Goal: Navigation & Orientation: Find specific page/section

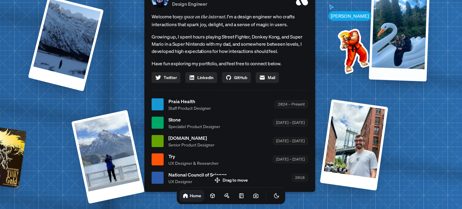
click at [376, 73] on div at bounding box center [399, 37] width 61 height 87
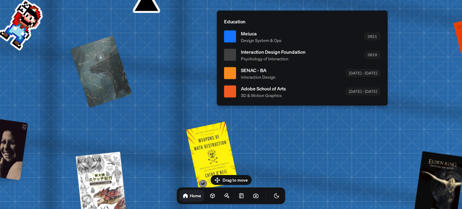
drag, startPoint x: 206, startPoint y: 76, endPoint x: 266, endPoint y: 94, distance: 63.1
click at [278, 80] on ul "Meiuca Design System & Ops 2021 Interaction Design Foundation Psychology of Int…" at bounding box center [302, 64] width 157 height 69
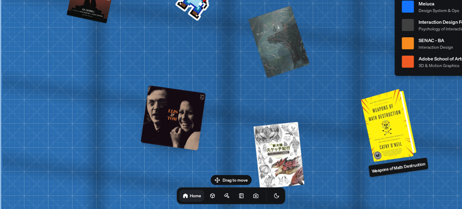
drag, startPoint x: 193, startPoint y: 153, endPoint x: 393, endPoint y: 123, distance: 202.2
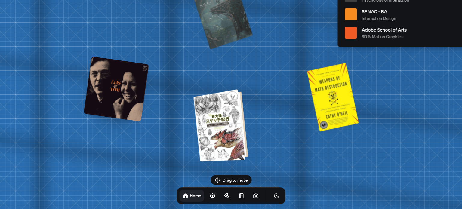
drag, startPoint x: 287, startPoint y: 147, endPoint x: 210, endPoint y: 104, distance: 87.6
click at [210, 104] on div at bounding box center [222, 125] width 50 height 70
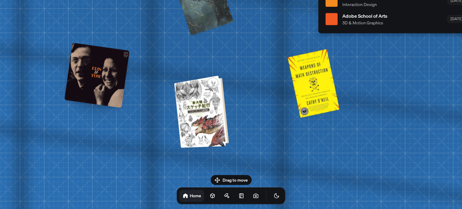
click at [208, 110] on div at bounding box center [203, 112] width 50 height 70
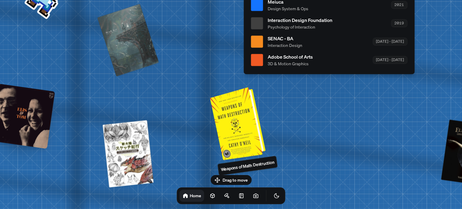
drag, startPoint x: 306, startPoint y: 94, endPoint x: 221, endPoint y: 110, distance: 86.7
click at [231, 136] on div at bounding box center [238, 123] width 51 height 70
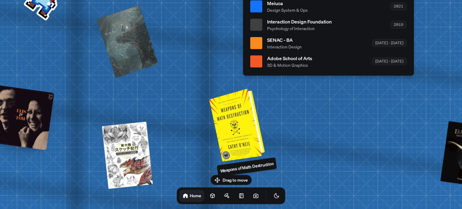
click at [238, 121] on div at bounding box center [238, 124] width 51 height 70
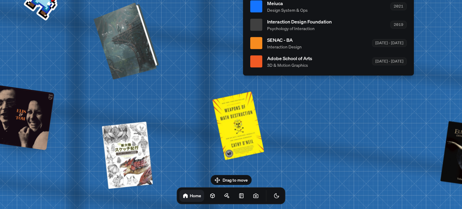
click at [137, 39] on div at bounding box center [127, 40] width 61 height 74
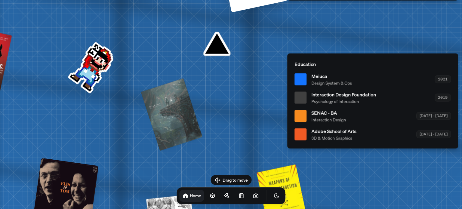
drag, startPoint x: 167, startPoint y: 21, endPoint x: 209, endPoint y: 102, distance: 90.8
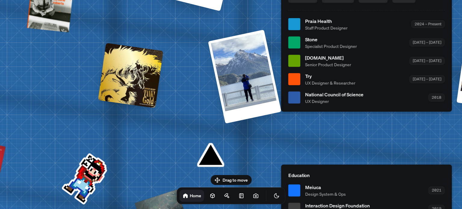
drag, startPoint x: 232, startPoint y: 48, endPoint x: 234, endPoint y: 102, distance: 53.4
click at [209, 129] on div "[PERSON_NAME] [PERSON_NAME] Design Engineer Welcome to my space on the internet…" at bounding box center [368, 24] width 901 height 789
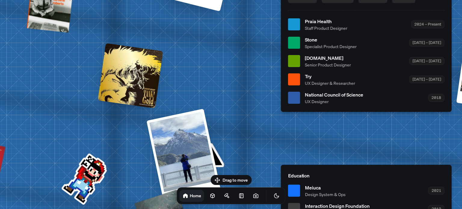
drag, startPoint x: 256, startPoint y: 79, endPoint x: 180, endPoint y: 144, distance: 100.3
click at [180, 144] on div at bounding box center [184, 157] width 75 height 96
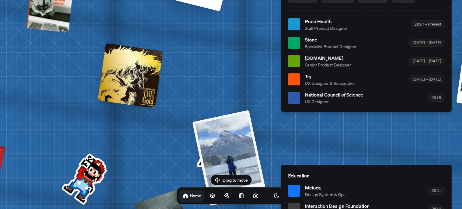
drag, startPoint x: 229, startPoint y: 84, endPoint x: 200, endPoint y: 158, distance: 79.8
click at [200, 158] on div "[PERSON_NAME] [PERSON_NAME] Design Engineer Welcome to my space on the internet…" at bounding box center [368, 24] width 901 height 789
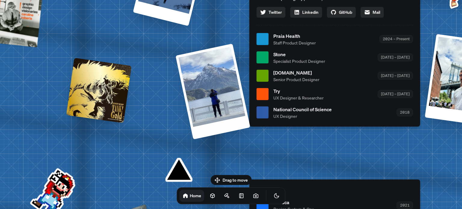
drag, startPoint x: 359, startPoint y: 73, endPoint x: 208, endPoint y: 163, distance: 175.4
click at [274, 101] on div "Try UX Designer & Researcher [DATE] – [DATE]" at bounding box center [344, 94] width 140 height 14
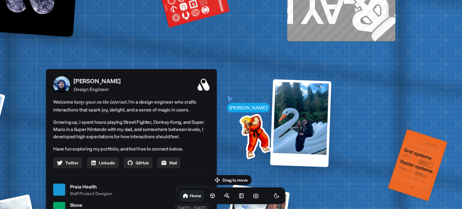
drag, startPoint x: 305, startPoint y: 94, endPoint x: 269, endPoint y: 125, distance: 47.2
click at [220, 170] on div "[PERSON_NAME] [PERSON_NAME] Design Engineer Welcome to my space on the internet…" at bounding box center [132, 190] width 901 height 789
click at [314, 100] on div at bounding box center [300, 123] width 61 height 88
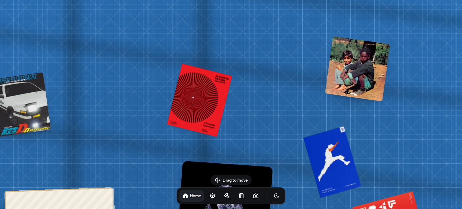
drag, startPoint x: 191, startPoint y: 70, endPoint x: 381, endPoint y: 54, distance: 190.0
click at [390, 61] on div at bounding box center [357, 68] width 65 height 65
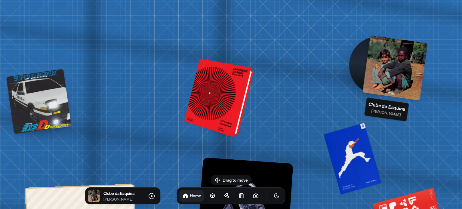
click at [241, 90] on div at bounding box center [220, 99] width 65 height 76
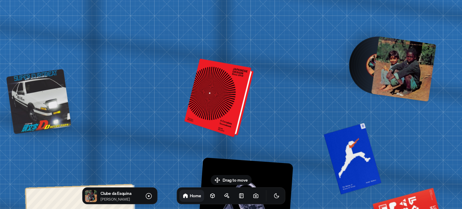
click at [237, 90] on div at bounding box center [220, 99] width 65 height 76
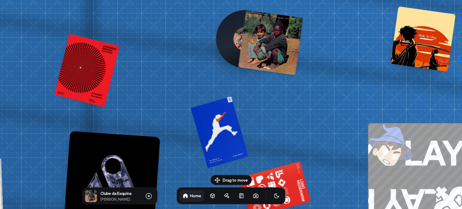
drag, startPoint x: 319, startPoint y: 98, endPoint x: 182, endPoint y: 117, distance: 138.1
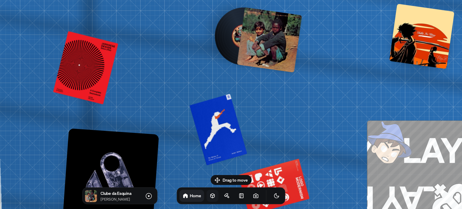
click at [207, 196] on link at bounding box center [213, 196] width 12 height 12
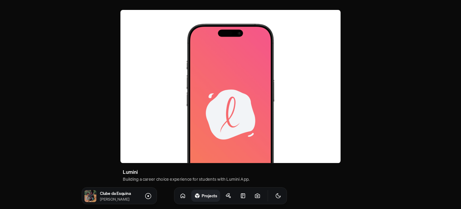
scroll to position [412, 0]
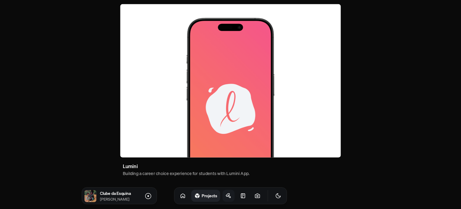
click at [226, 193] on icon at bounding box center [229, 196] width 6 height 6
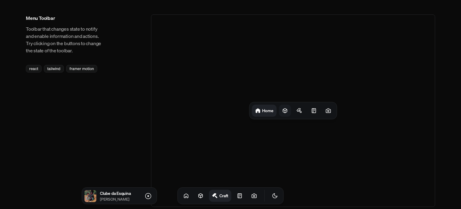
click at [284, 107] on div at bounding box center [285, 111] width 12 height 12
click at [301, 108] on icon at bounding box center [302, 111] width 6 height 6
click at [249, 199] on link at bounding box center [254, 196] width 12 height 12
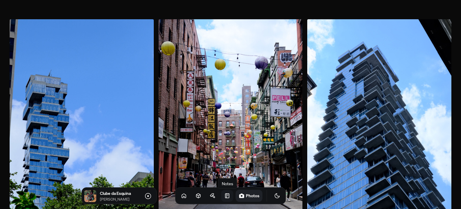
click at [224, 197] on link at bounding box center [227, 196] width 12 height 12
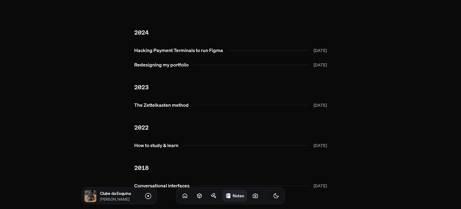
scroll to position [17, 0]
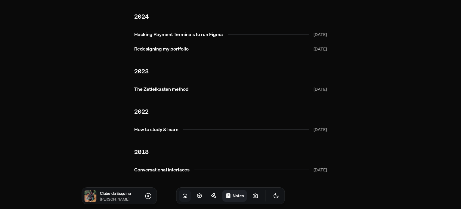
click at [183, 195] on link at bounding box center [185, 196] width 12 height 12
